Goal: Task Accomplishment & Management: Complete application form

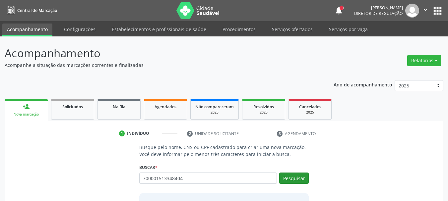
type input "700001513348404"
click at [288, 181] on button "Pesquisar" at bounding box center [293, 178] width 29 height 11
type input "700001513348404"
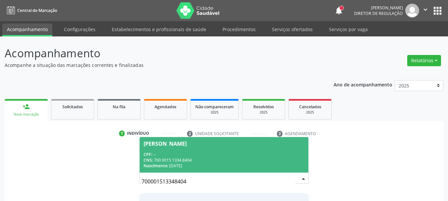
click at [262, 145] on div "[PERSON_NAME]" at bounding box center [223, 143] width 161 height 5
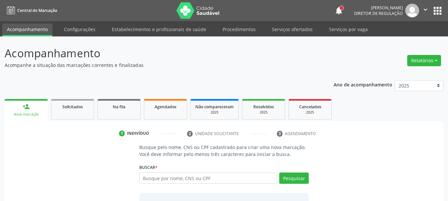
scroll to position [65, 0]
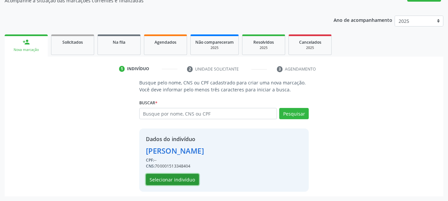
click at [189, 179] on button "Selecionar indivíduo" at bounding box center [172, 179] width 53 height 11
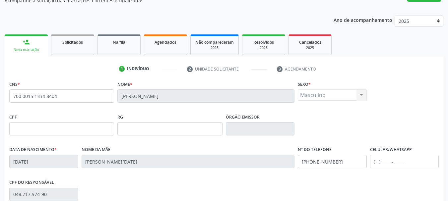
scroll to position [158, 0]
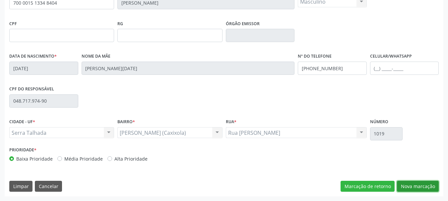
click at [423, 188] on button "Nova marcação" at bounding box center [418, 186] width 42 height 11
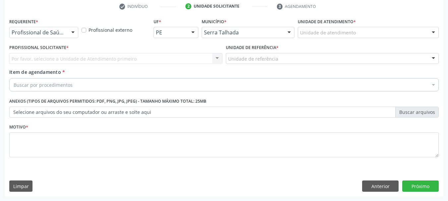
scroll to position [127, 0]
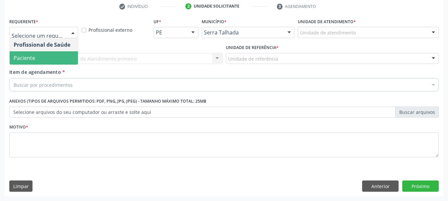
click at [54, 58] on span "Paciente" at bounding box center [44, 57] width 68 height 13
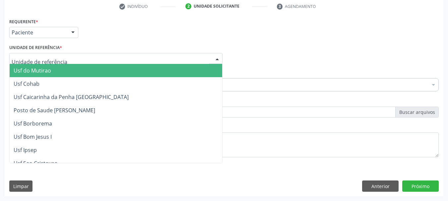
click at [50, 63] on div at bounding box center [115, 58] width 213 height 11
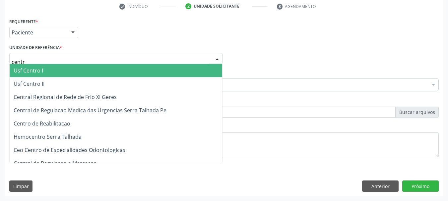
type input "centro"
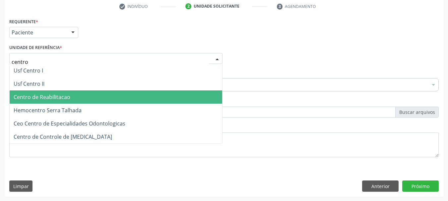
click at [53, 98] on span "Centro de Reabilitacao" at bounding box center [42, 96] width 57 height 7
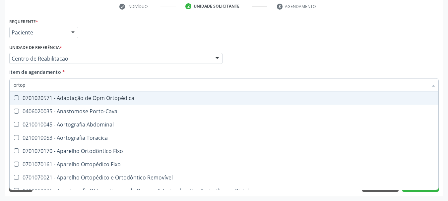
type input "ortope"
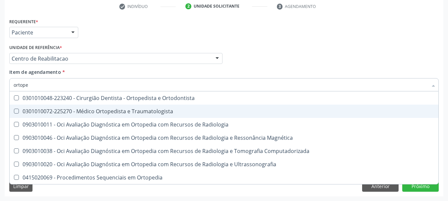
click at [61, 110] on div "0301010072-225270 - Médico Ortopedista e Traumatologista" at bounding box center [224, 111] width 421 height 5
checkbox Traumatologista "true"
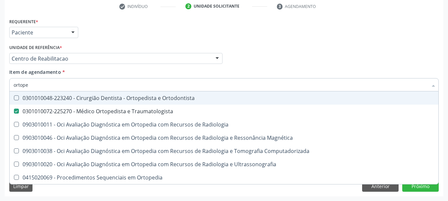
click at [284, 71] on div "Item de agendamento * ortope Desfazer seleção 0301010048-223240 - Cirurgião Den…" at bounding box center [223, 79] width 429 height 21
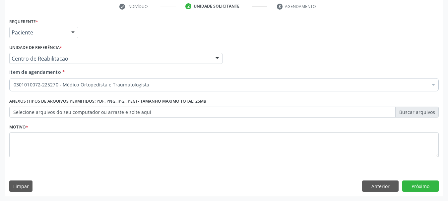
click at [284, 71] on div "Item de agendamento * 0301010072-225270 - Médico Ortopedista e Traumatologista …" at bounding box center [223, 79] width 429 height 21
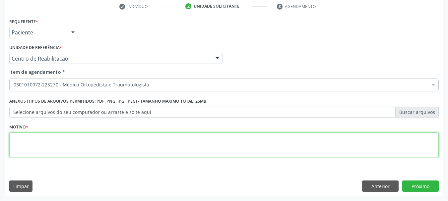
click at [184, 148] on textarea at bounding box center [223, 145] width 429 height 25
type textarea "...."
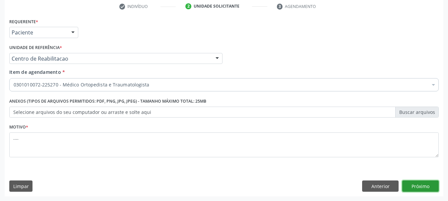
click at [429, 186] on button "Próximo" at bounding box center [420, 186] width 36 height 11
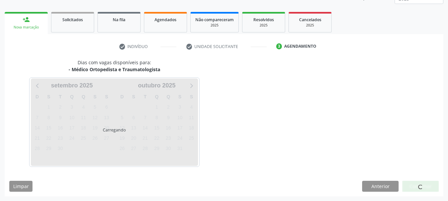
scroll to position [87, 0]
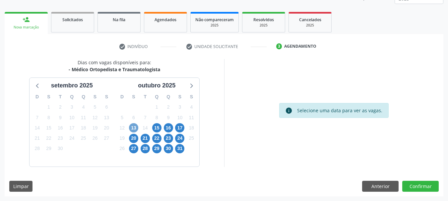
click at [135, 128] on span "13" at bounding box center [133, 127] width 9 height 9
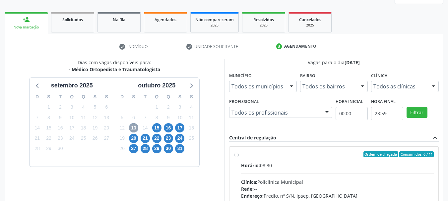
scroll to position [183, 0]
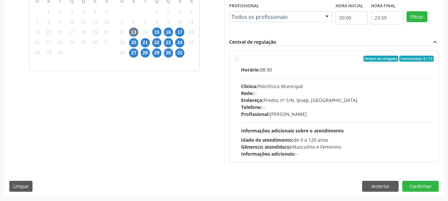
click at [241, 61] on label "Ordem de chegada Consumidos: 6 / 11 Horário: 08:30 Clínica: Policlinica Municip…" at bounding box center [337, 107] width 193 height 102
click at [234, 61] on input "Ordem de chegada Consumidos: 6 / 11 Horário: 08:30 Clínica: Policlinica Municip…" at bounding box center [236, 59] width 5 height 6
radio input "true"
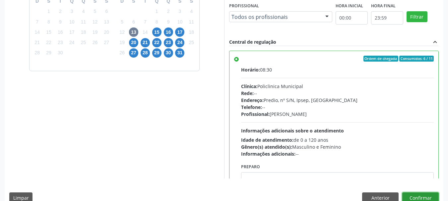
click at [424, 196] on button "Confirmar" at bounding box center [420, 198] width 36 height 11
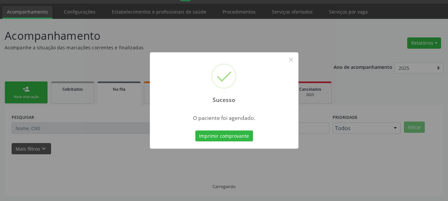
scroll to position [18, 0]
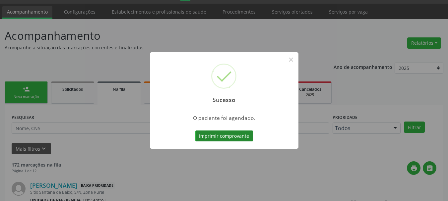
click at [241, 139] on button "Imprimir comprovante" at bounding box center [224, 136] width 58 height 11
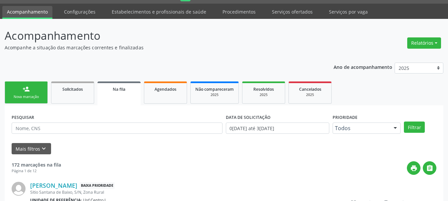
scroll to position [0, 0]
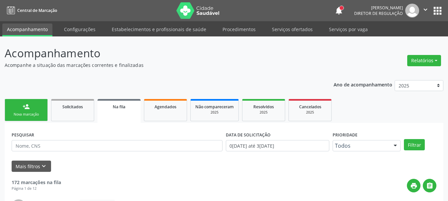
click at [437, 11] on button "apps" at bounding box center [437, 11] width 12 height 12
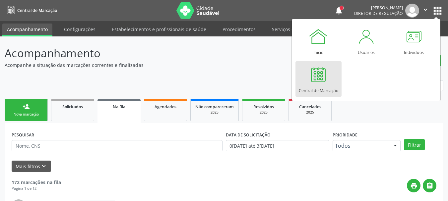
click at [334, 83] on link "Central de Marcação" at bounding box center [318, 78] width 46 height 35
